Goal: Task Accomplishment & Management: Use online tool/utility

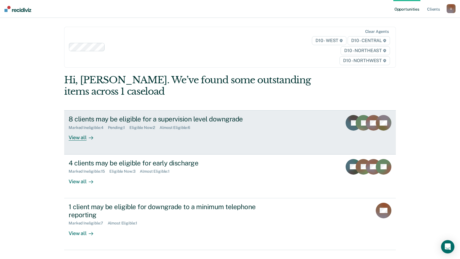
click at [76, 139] on div "View all" at bounding box center [84, 135] width 31 height 11
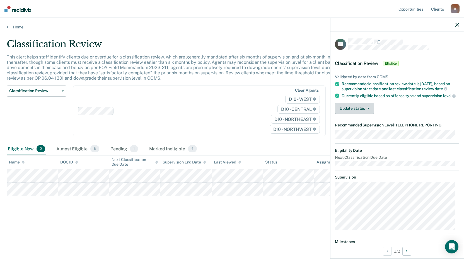
click at [366, 112] on button "Update status" at bounding box center [354, 108] width 39 height 11
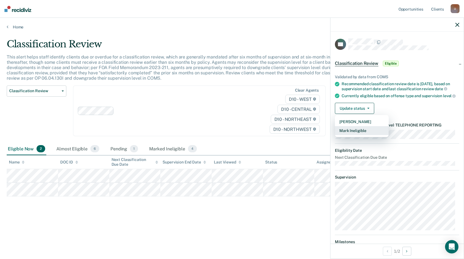
click at [364, 135] on button "Mark Ineligible" at bounding box center [362, 130] width 54 height 9
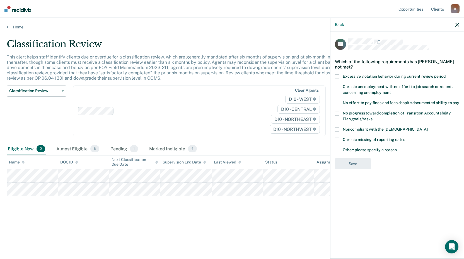
click at [338, 130] on span at bounding box center [337, 129] width 4 height 4
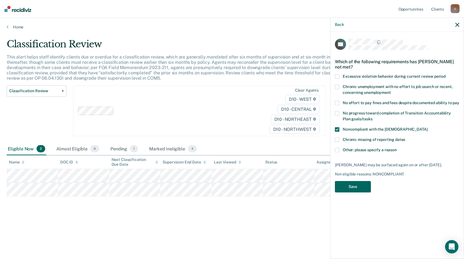
click at [360, 187] on button "Save" at bounding box center [353, 186] width 36 height 11
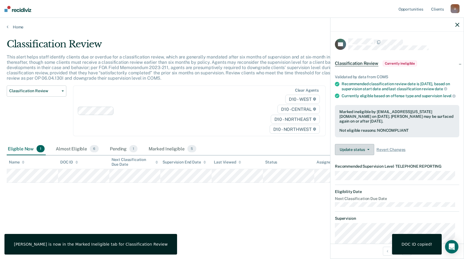
click at [348, 153] on button "Update status" at bounding box center [354, 149] width 39 height 11
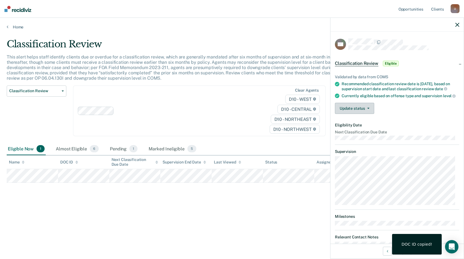
click at [362, 113] on button "Update status" at bounding box center [354, 108] width 39 height 11
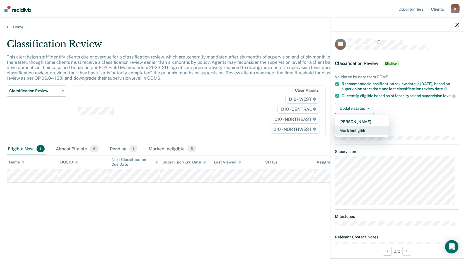
click at [351, 135] on button "Mark Ineligible" at bounding box center [362, 130] width 54 height 9
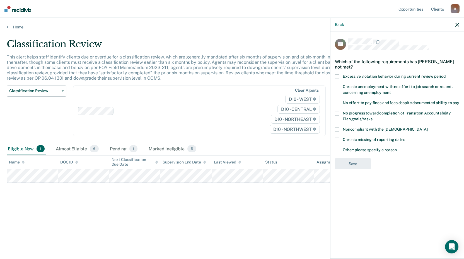
click at [337, 148] on span at bounding box center [337, 150] width 4 height 4
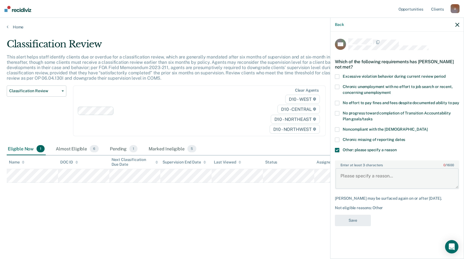
click at [373, 170] on textarea "Enter at least 3 characters 0 / 1600" at bounding box center [397, 178] width 123 height 21
type textarea "judge"
click at [355, 215] on button "Save" at bounding box center [353, 220] width 36 height 11
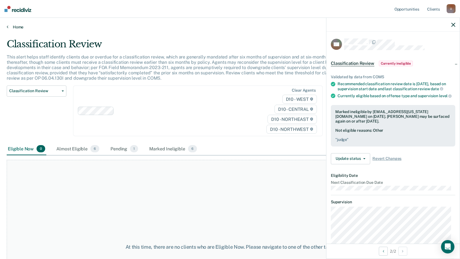
click at [16, 25] on link "Home" at bounding box center [230, 27] width 447 height 5
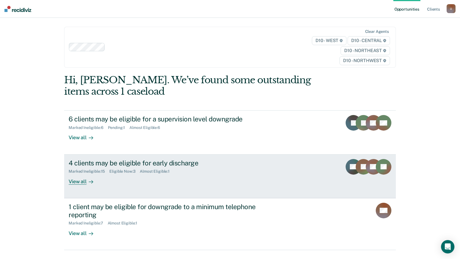
click at [81, 180] on div "View all" at bounding box center [84, 179] width 31 height 11
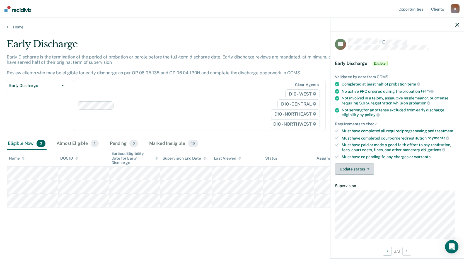
click at [347, 166] on button "Update status" at bounding box center [354, 169] width 39 height 11
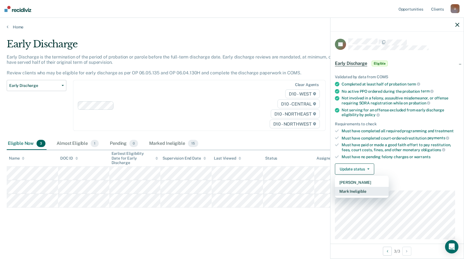
click at [358, 191] on button "Mark Ineligible" at bounding box center [362, 191] width 54 height 9
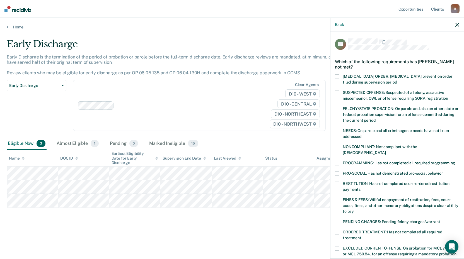
scroll to position [129, 0]
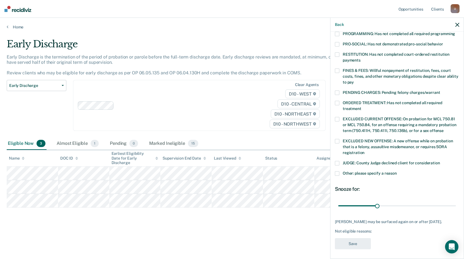
click at [338, 69] on span at bounding box center [337, 71] width 4 height 4
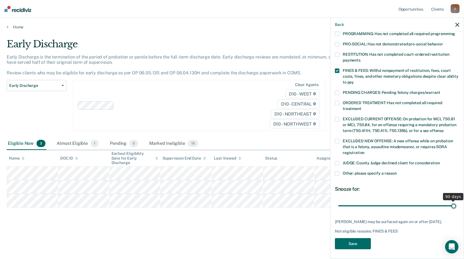
drag, startPoint x: 377, startPoint y: 200, endPoint x: 454, endPoint y: 203, distance: 77.0
type input "90"
click at [454, 203] on input "range" at bounding box center [397, 206] width 118 height 10
click at [356, 245] on button "Save" at bounding box center [353, 244] width 36 height 11
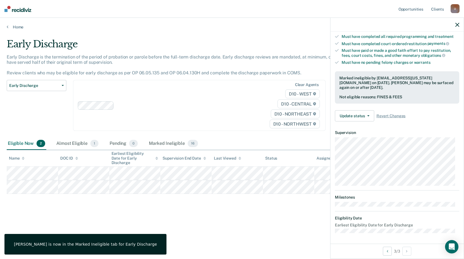
scroll to position [65, 0]
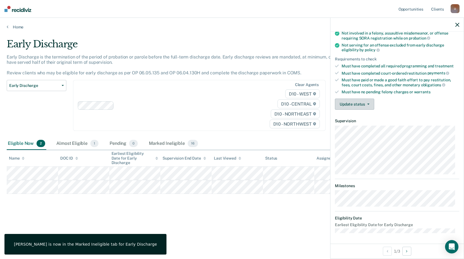
click at [365, 104] on span "button" at bounding box center [367, 104] width 4 height 1
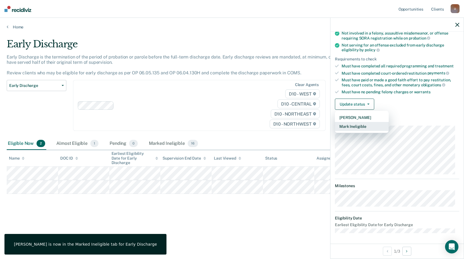
click at [362, 126] on button "Mark Ineligible" at bounding box center [362, 126] width 54 height 9
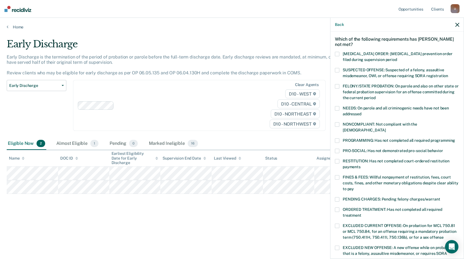
scroll to position [9, 0]
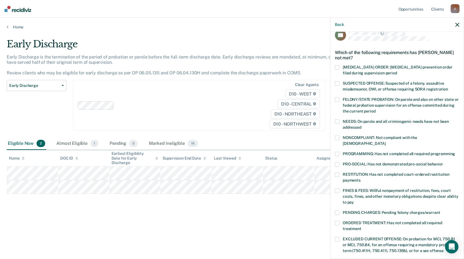
click at [337, 211] on span at bounding box center [337, 213] width 4 height 4
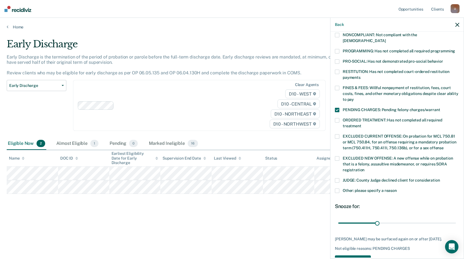
scroll to position [121, 0]
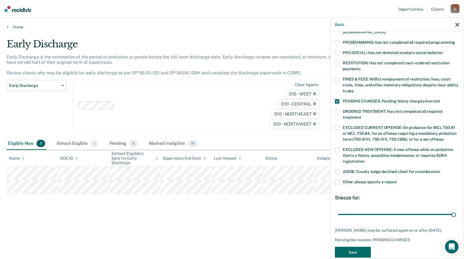
drag, startPoint x: 376, startPoint y: 208, endPoint x: 454, endPoint y: 210, distance: 78.4
type input "90"
click at [454, 210] on input "range" at bounding box center [397, 215] width 118 height 10
click at [346, 248] on button "Save" at bounding box center [353, 252] width 36 height 11
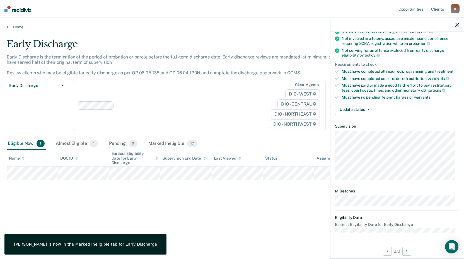
scroll to position [59, 0]
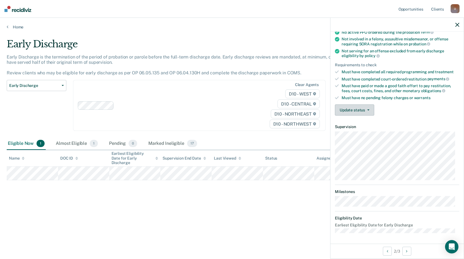
click at [362, 113] on button "Update status" at bounding box center [354, 110] width 39 height 11
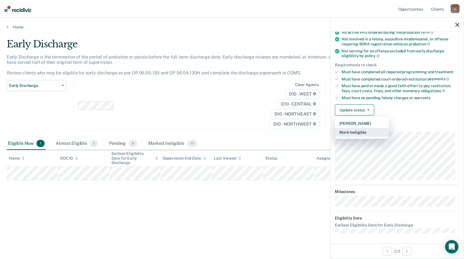
click at [353, 134] on button "Mark Ineligible" at bounding box center [362, 132] width 54 height 9
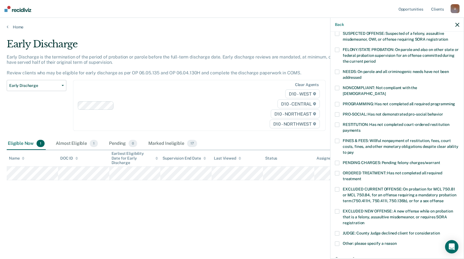
scroll to position [87, 0]
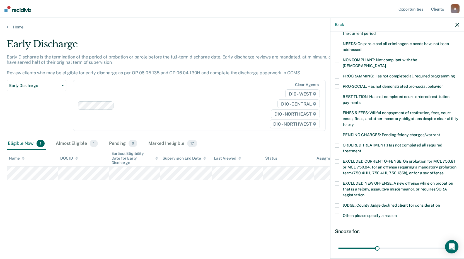
click at [338, 95] on span at bounding box center [337, 97] width 4 height 4
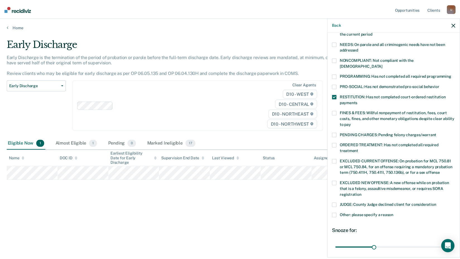
scroll to position [125, 0]
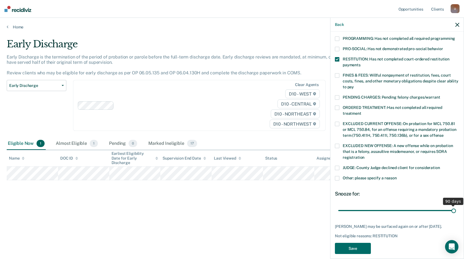
drag, startPoint x: 377, startPoint y: 205, endPoint x: 451, endPoint y: 211, distance: 74.4
type input "90"
click at [451, 211] on input "range" at bounding box center [397, 211] width 118 height 10
click at [352, 243] on button "Save" at bounding box center [353, 248] width 36 height 11
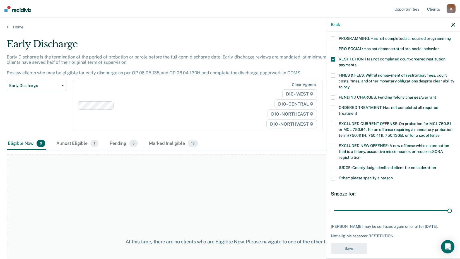
scroll to position [100, 0]
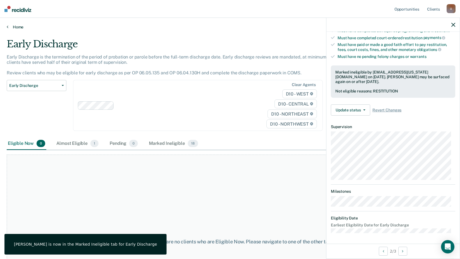
click at [16, 27] on link "Home" at bounding box center [230, 27] width 447 height 5
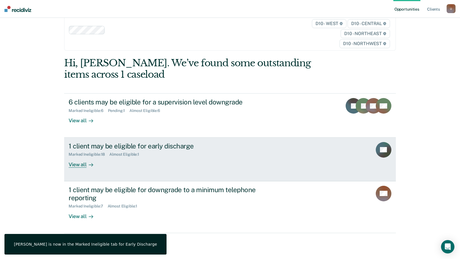
scroll to position [25, 0]
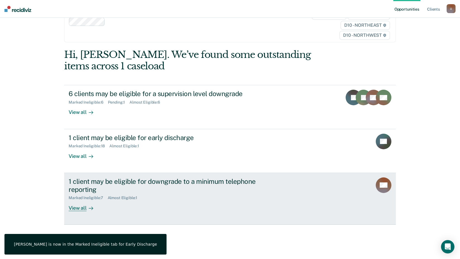
click at [86, 209] on div at bounding box center [89, 208] width 7 height 6
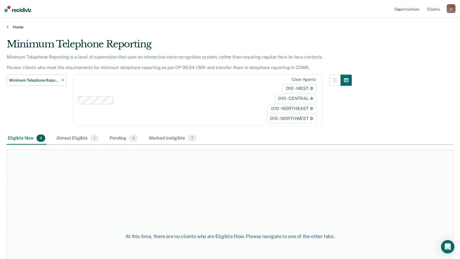
click at [17, 25] on link "Home" at bounding box center [230, 27] width 447 height 5
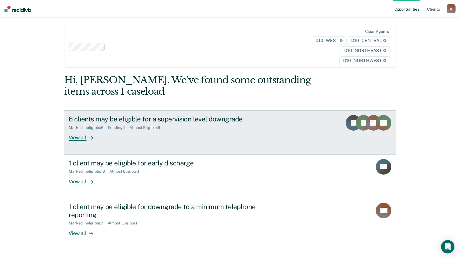
click at [81, 137] on div "View all" at bounding box center [84, 135] width 31 height 11
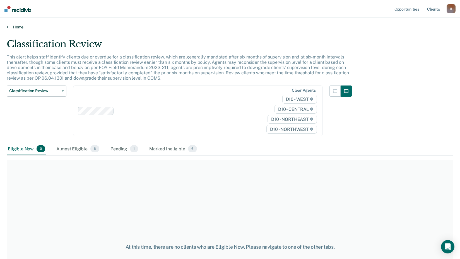
click at [15, 27] on link "Home" at bounding box center [230, 27] width 447 height 5
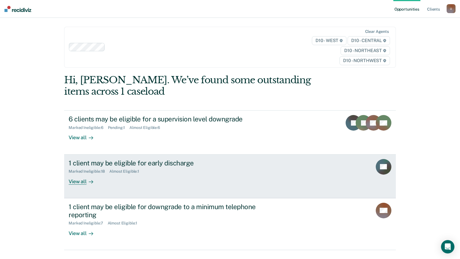
click at [75, 180] on div "View all" at bounding box center [84, 179] width 31 height 11
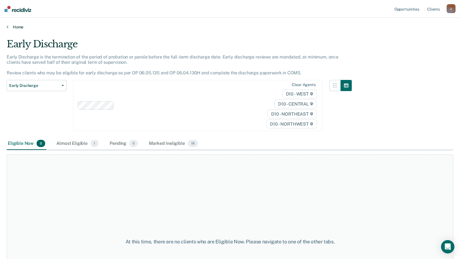
click at [16, 25] on link "Home" at bounding box center [230, 27] width 447 height 5
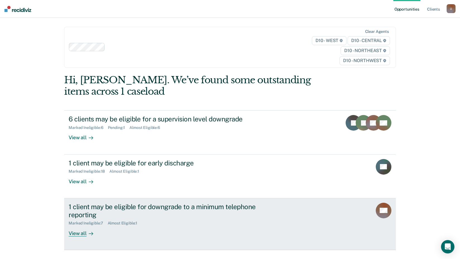
click at [77, 233] on div "View all" at bounding box center [84, 231] width 31 height 11
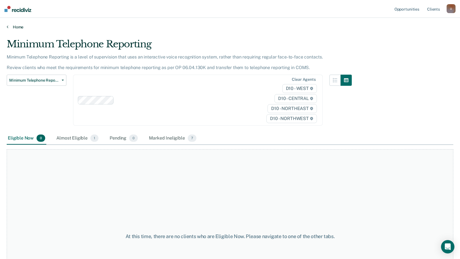
click at [16, 27] on link "Home" at bounding box center [230, 27] width 447 height 5
